Goal: Task Accomplishment & Management: Use online tool/utility

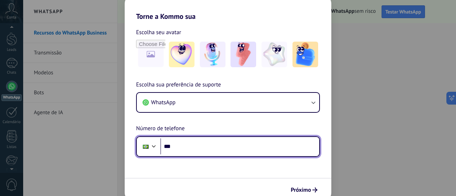
click at [212, 148] on input "***" at bounding box center [239, 147] width 159 height 16
type input "**********"
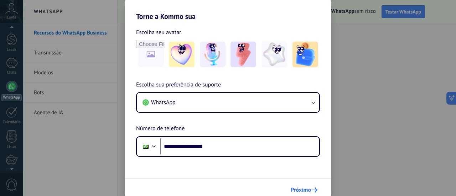
click at [310, 190] on span "Próximo" at bounding box center [301, 190] width 20 height 5
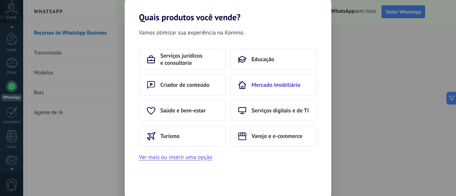
click at [291, 83] on span "Mercado Imobiliário" at bounding box center [275, 85] width 49 height 7
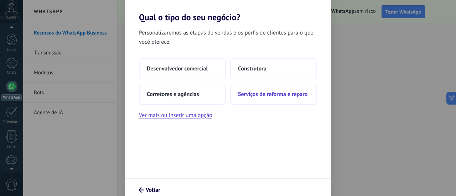
click at [265, 96] on span "Serviços de reforma e reparo" at bounding box center [273, 94] width 70 height 7
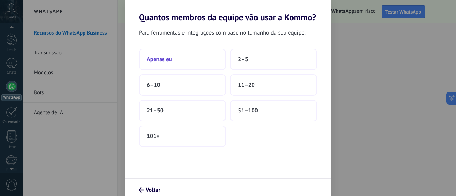
click at [155, 61] on span "Apenas eu" at bounding box center [159, 59] width 25 height 7
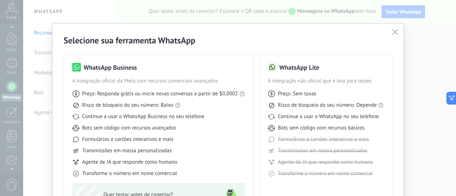
scroll to position [83, 0]
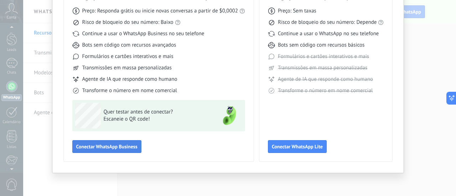
click at [99, 146] on span "Conectar WhatsApp Business" at bounding box center [106, 146] width 61 height 5
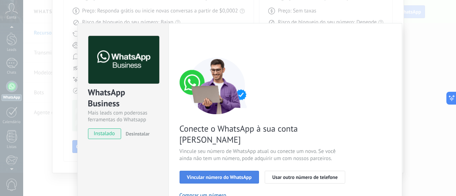
click at [237, 175] on span "Vincular número do WhatsApp" at bounding box center [219, 177] width 65 height 5
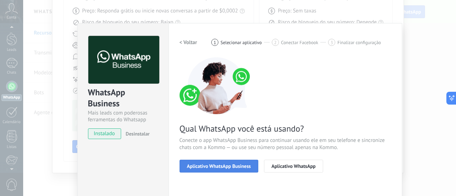
click at [222, 165] on span "Aplicativo WhatsApp Business" at bounding box center [219, 166] width 64 height 5
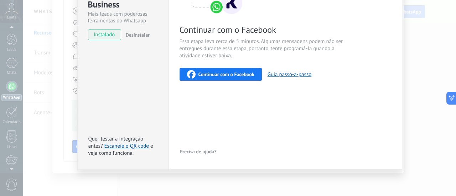
scroll to position [63, 0]
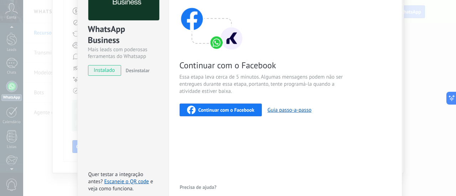
click at [238, 111] on span "Continuar com o Facebook" at bounding box center [226, 110] width 56 height 5
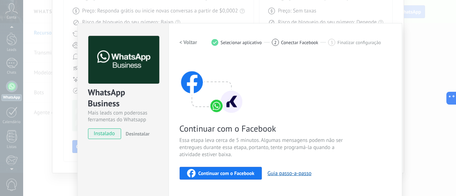
click at [139, 168] on div "WhatsApp Business Mais leads com poderosas ferramentas do Whatsapp instalado De…" at bounding box center [122, 146] width 91 height 246
click at [187, 42] on h2 "< Voltar" at bounding box center [189, 42] width 18 height 7
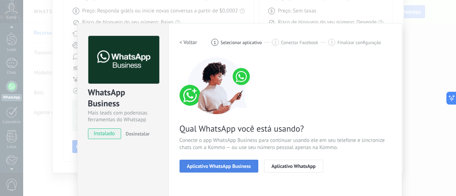
click at [235, 165] on span "Aplicativo WhatsApp Business" at bounding box center [219, 166] width 64 height 5
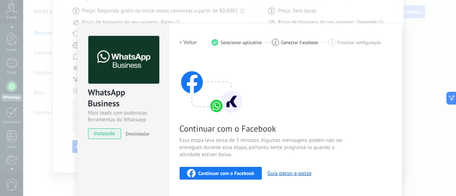
scroll to position [99, 0]
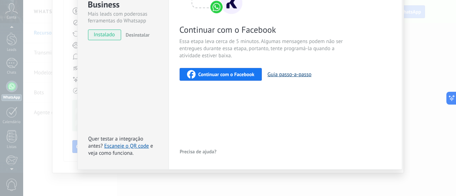
click at [303, 73] on button "Guia passo-a-passo" at bounding box center [289, 74] width 44 height 7
